Goal: Transaction & Acquisition: Obtain resource

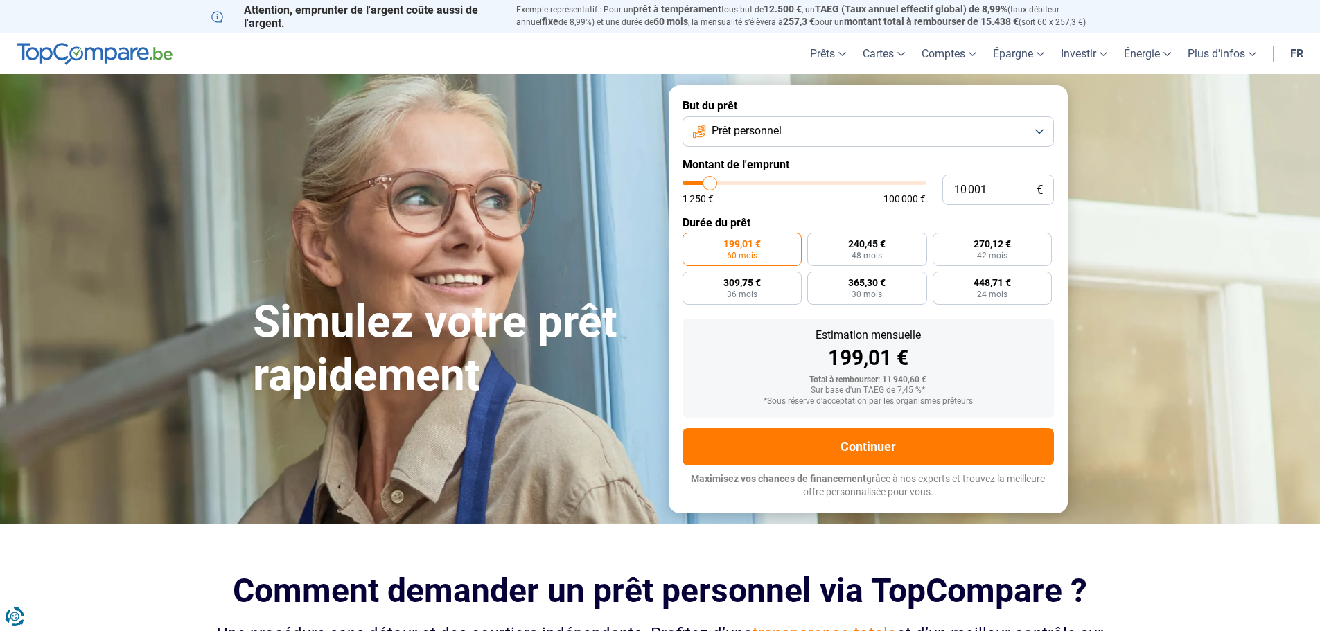
click at [784, 132] on button "Prêt personnel" at bounding box center [867, 131] width 371 height 30
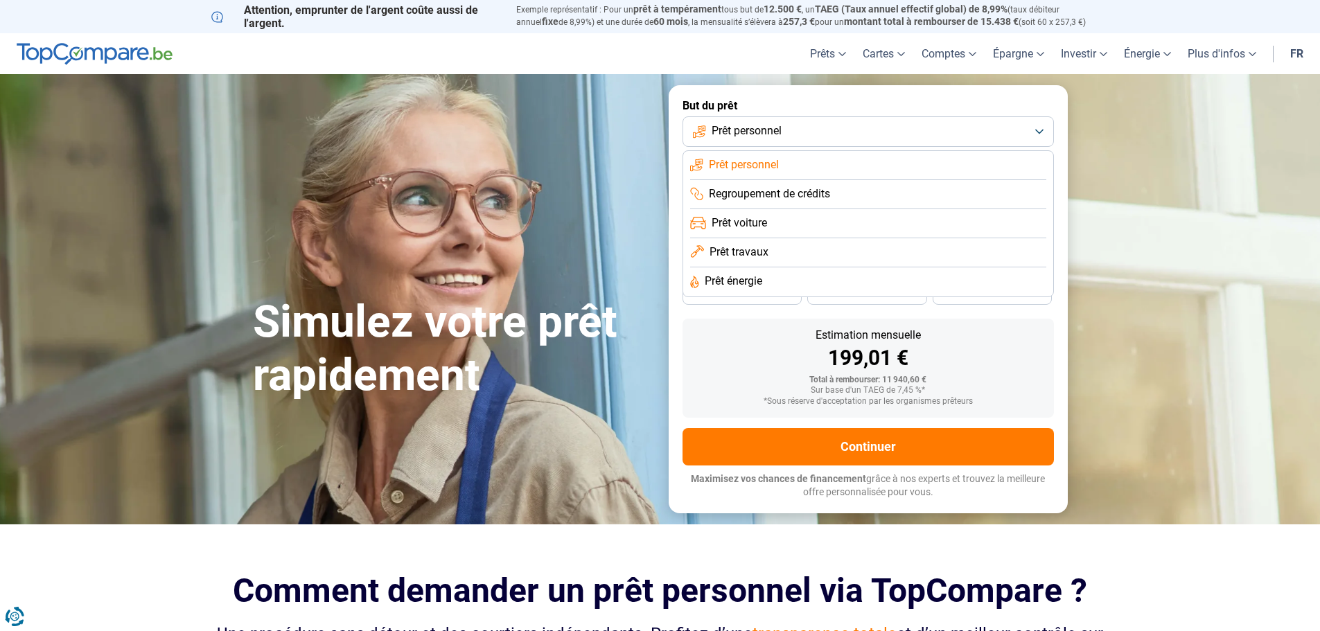
click at [777, 267] on li "Prêt travaux" at bounding box center [868, 281] width 356 height 29
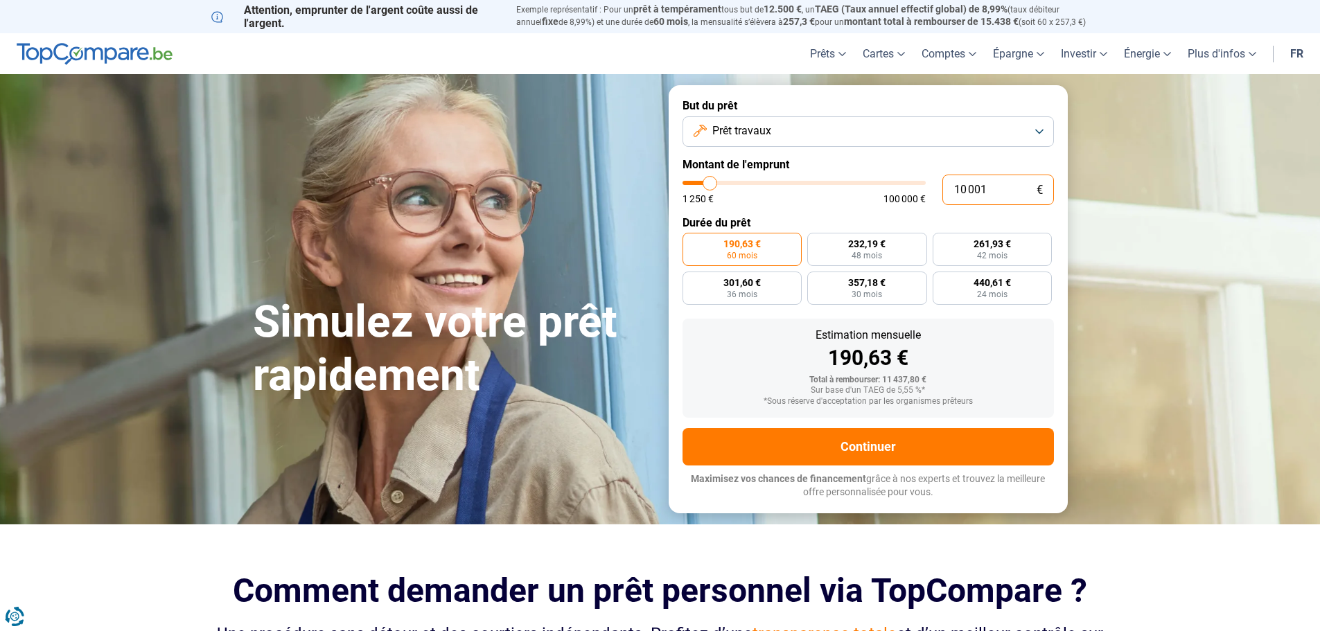
drag, startPoint x: 989, startPoint y: 191, endPoint x: 930, endPoint y: 188, distance: 59.6
click at [930, 188] on div "10 001 € 1 250 € 100 000 €" at bounding box center [867, 190] width 371 height 30
type input "1"
type input "1250"
type input "13"
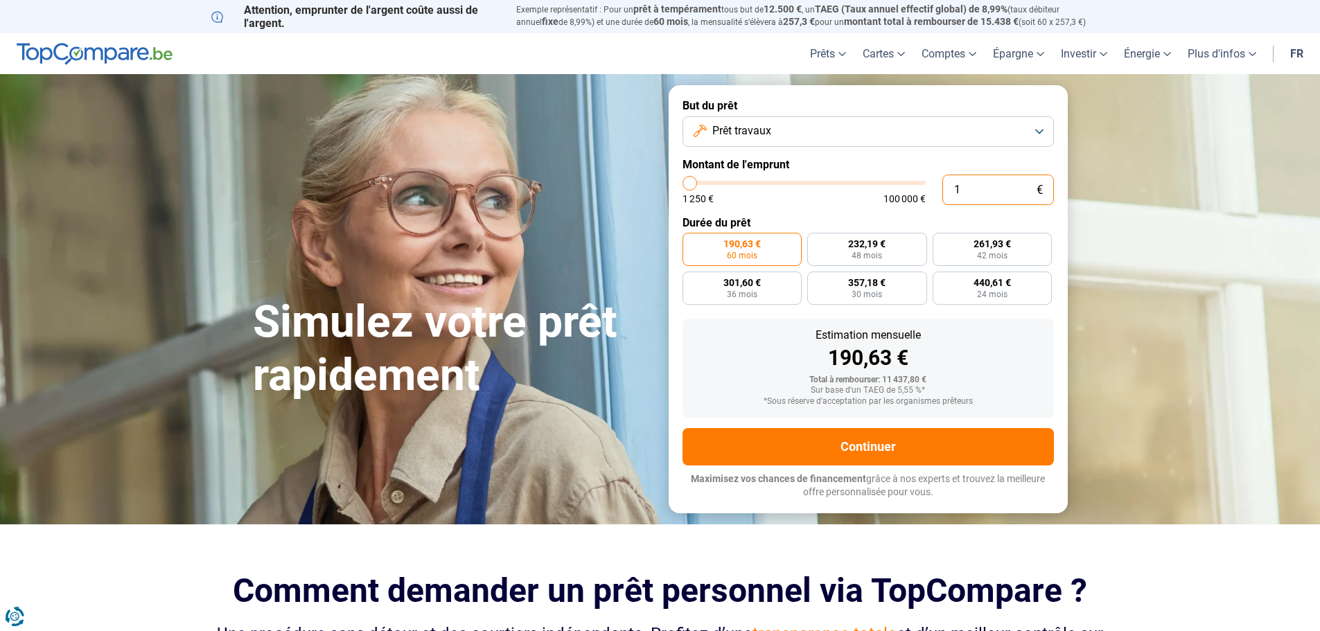
type input "1250"
type input "133"
type input "1250"
type input "1 330"
type input "1250"
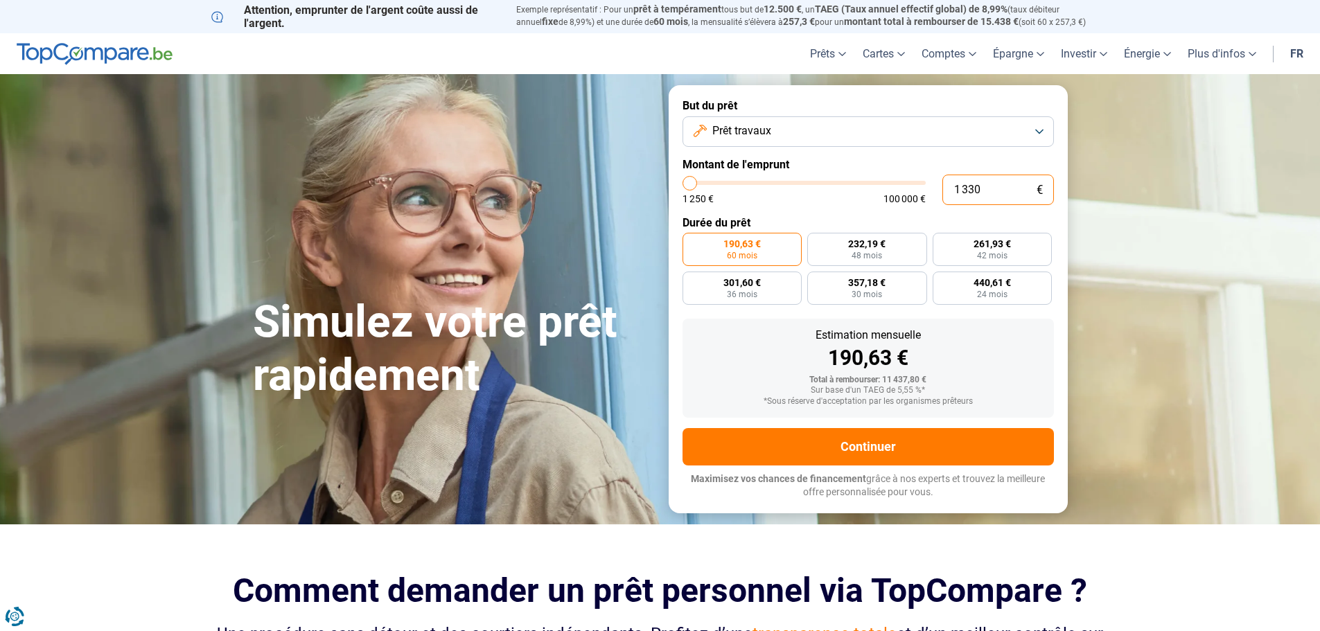
type input "13 300"
type input "13250"
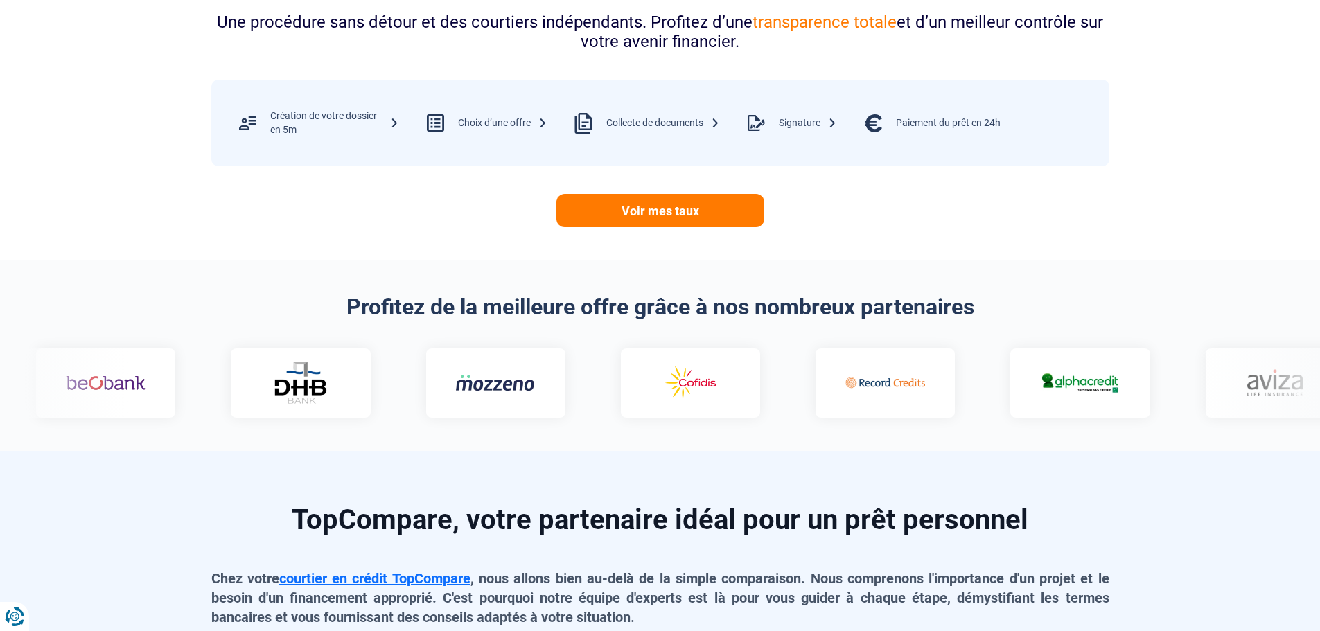
scroll to position [624, 0]
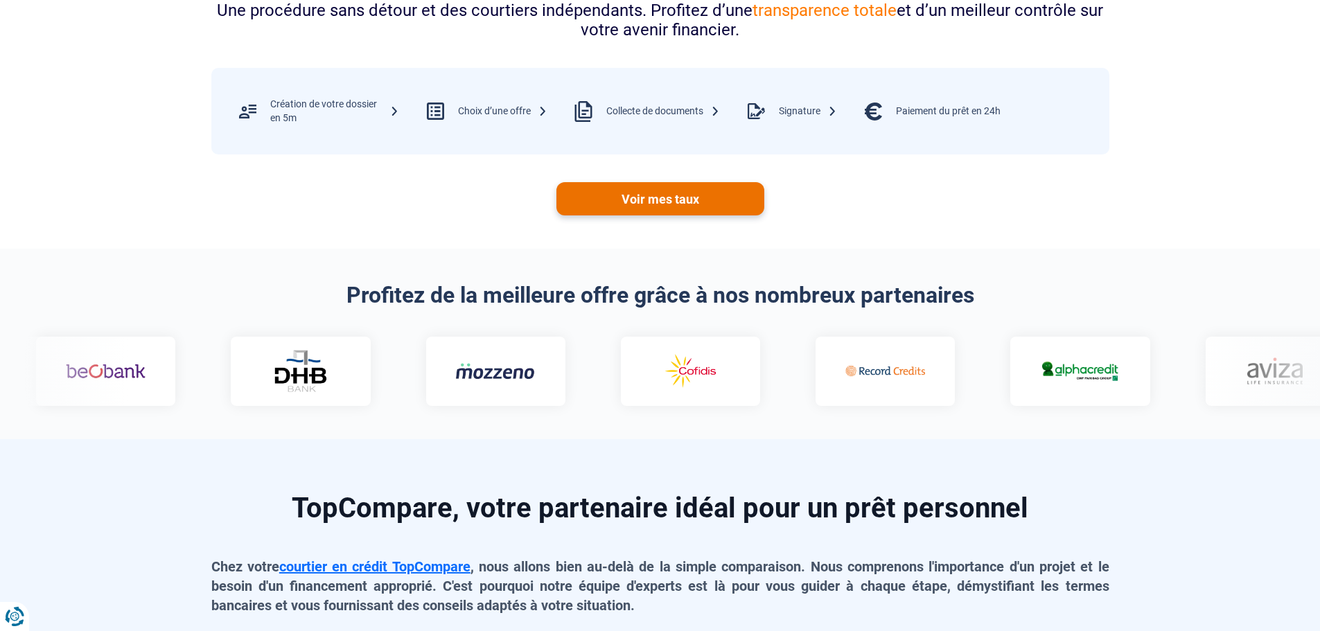
type input "13 300"
click at [691, 203] on link "Voir mes taux" at bounding box center [660, 198] width 208 height 33
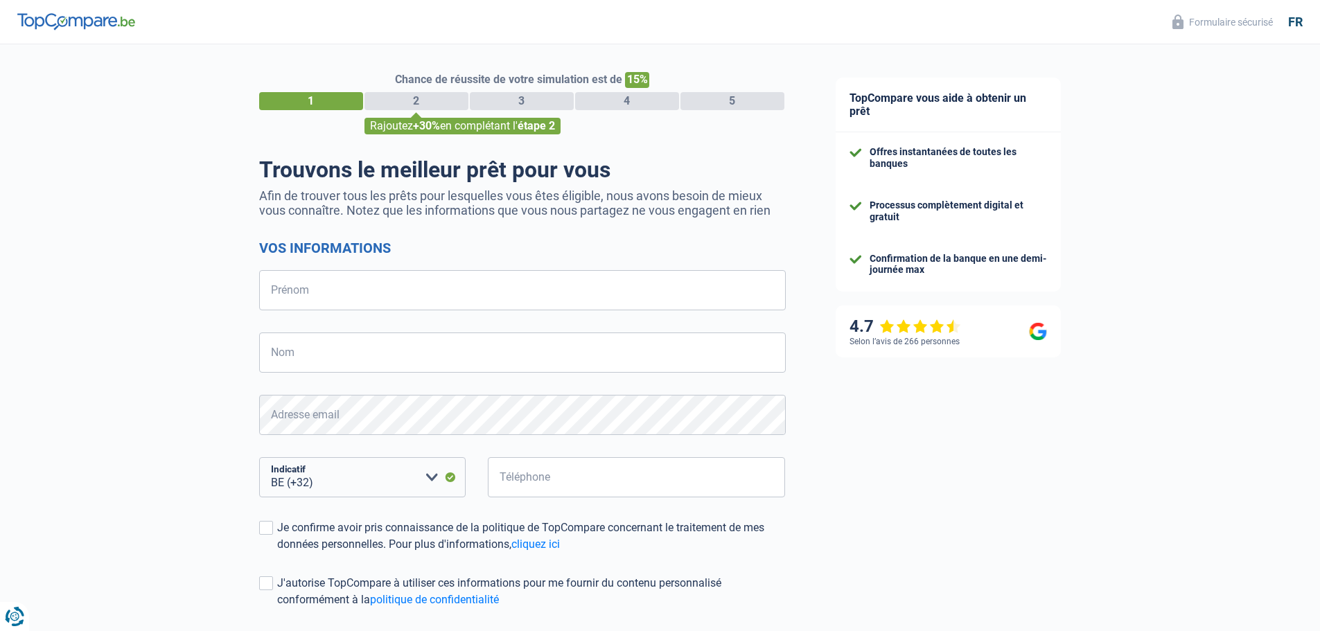
select select "32"
